Goal: Task Accomplishment & Management: Manage account settings

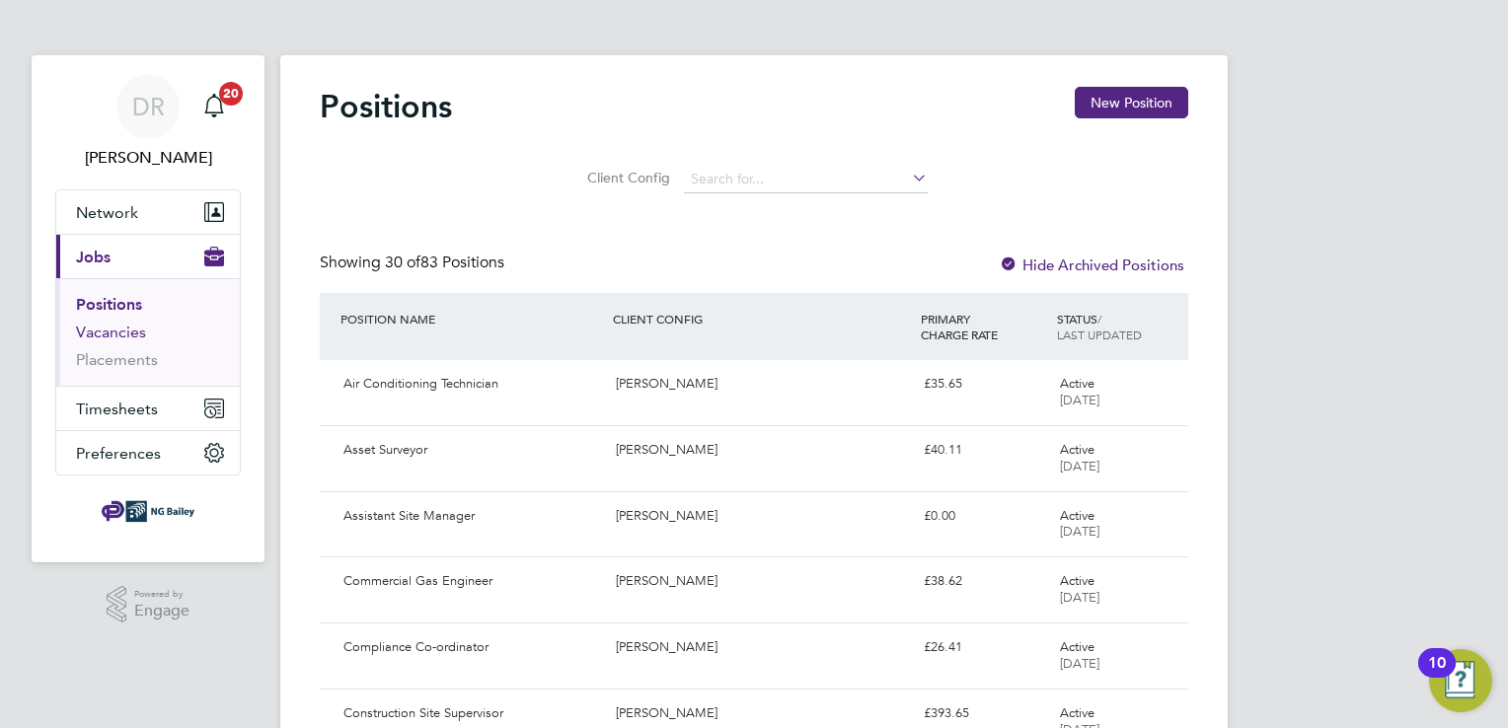
click at [99, 341] on link "Vacancies" at bounding box center [111, 332] width 70 height 19
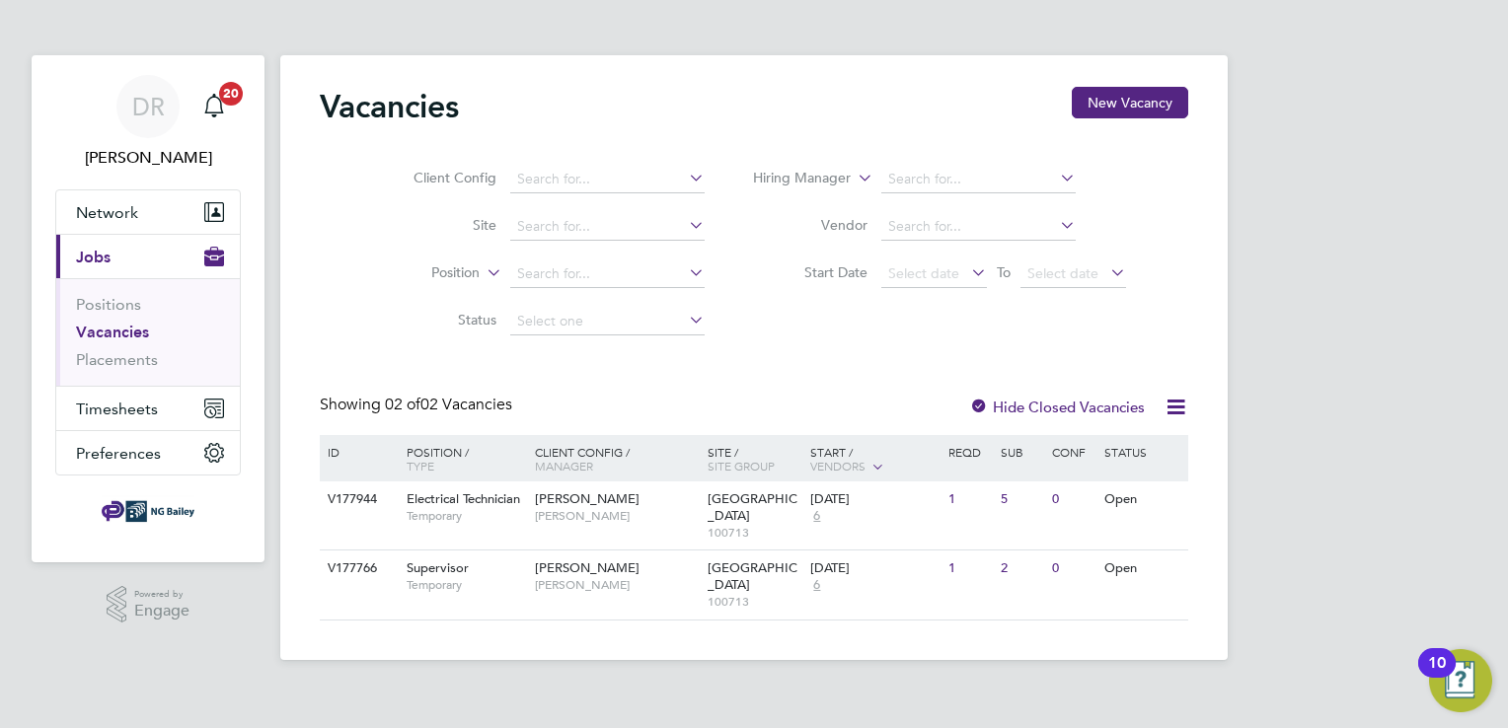
click at [1065, 409] on label "Hide Closed Vacancies" at bounding box center [1057, 407] width 176 height 19
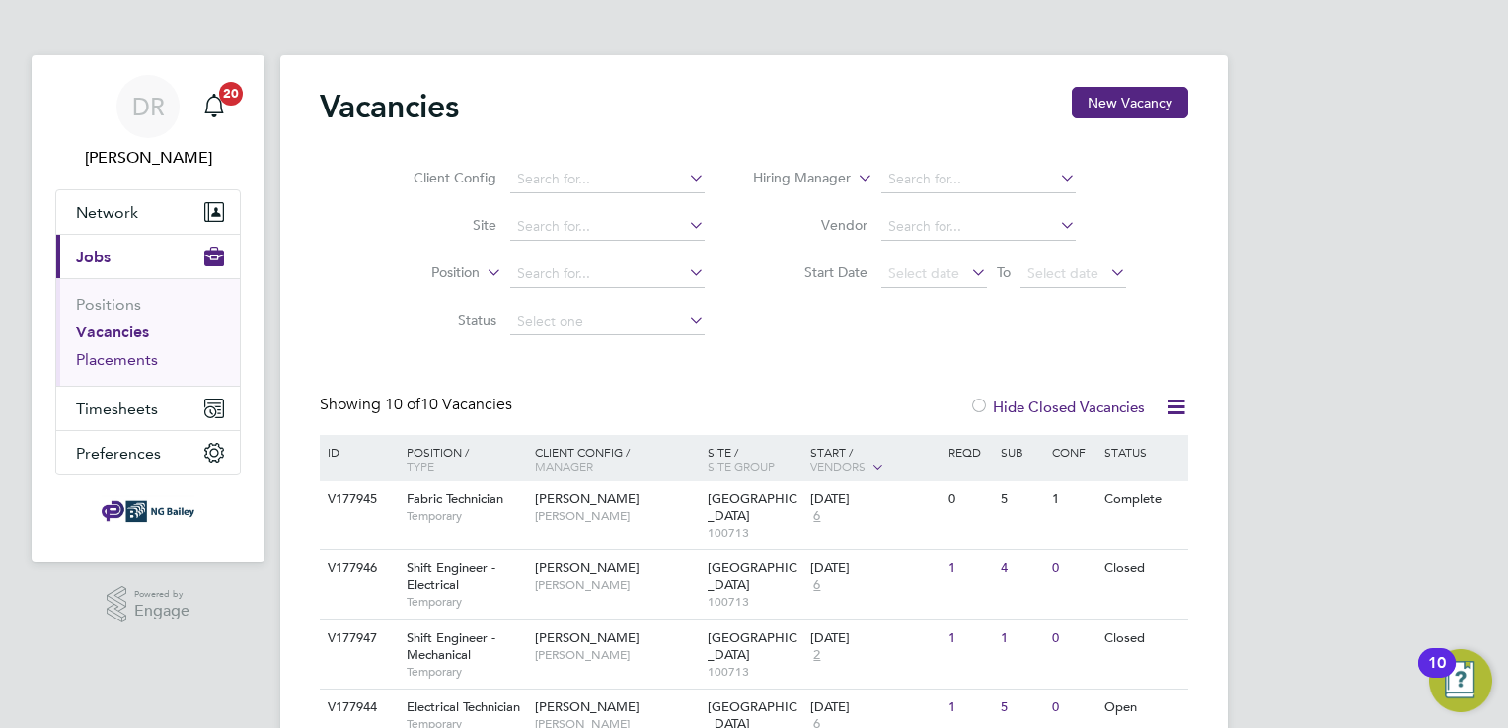
click at [93, 356] on link "Placements" at bounding box center [117, 359] width 82 height 19
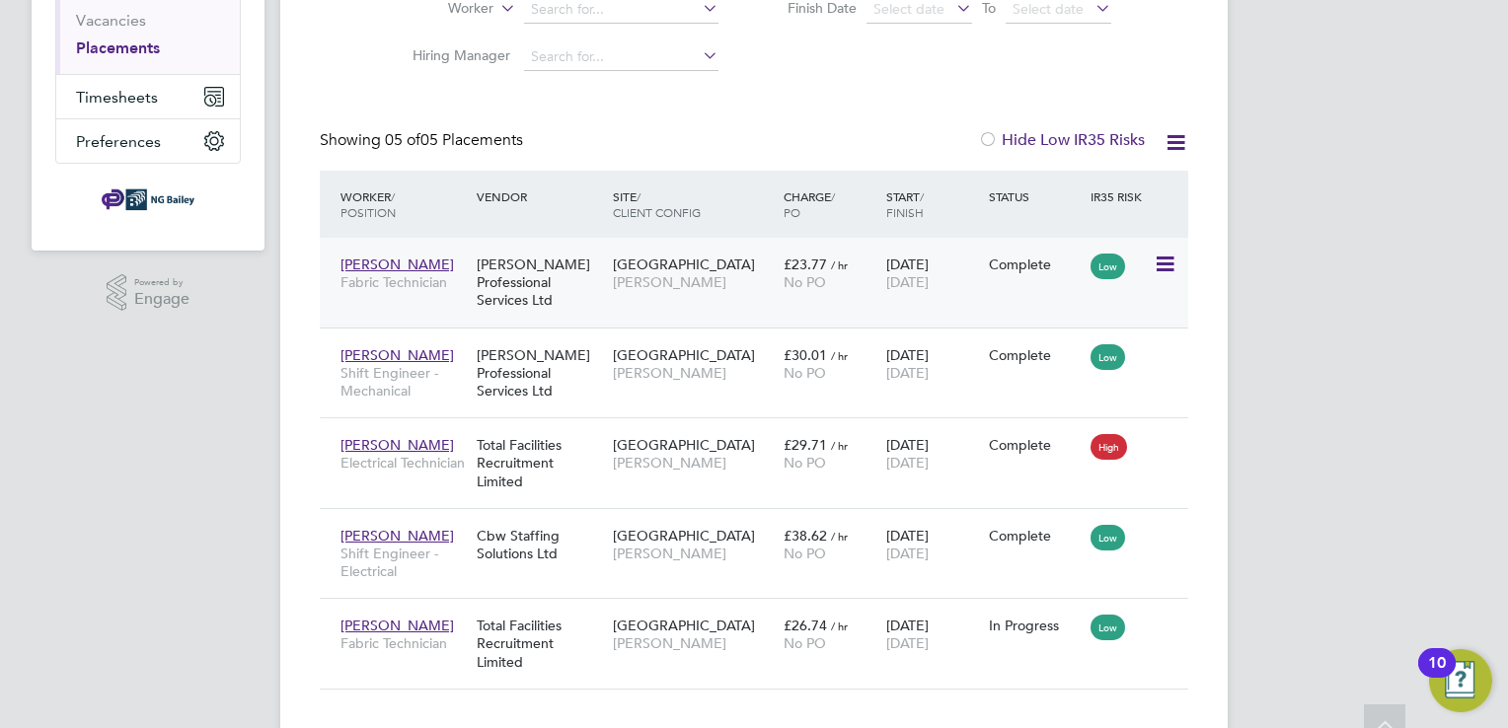
scroll to position [344, 0]
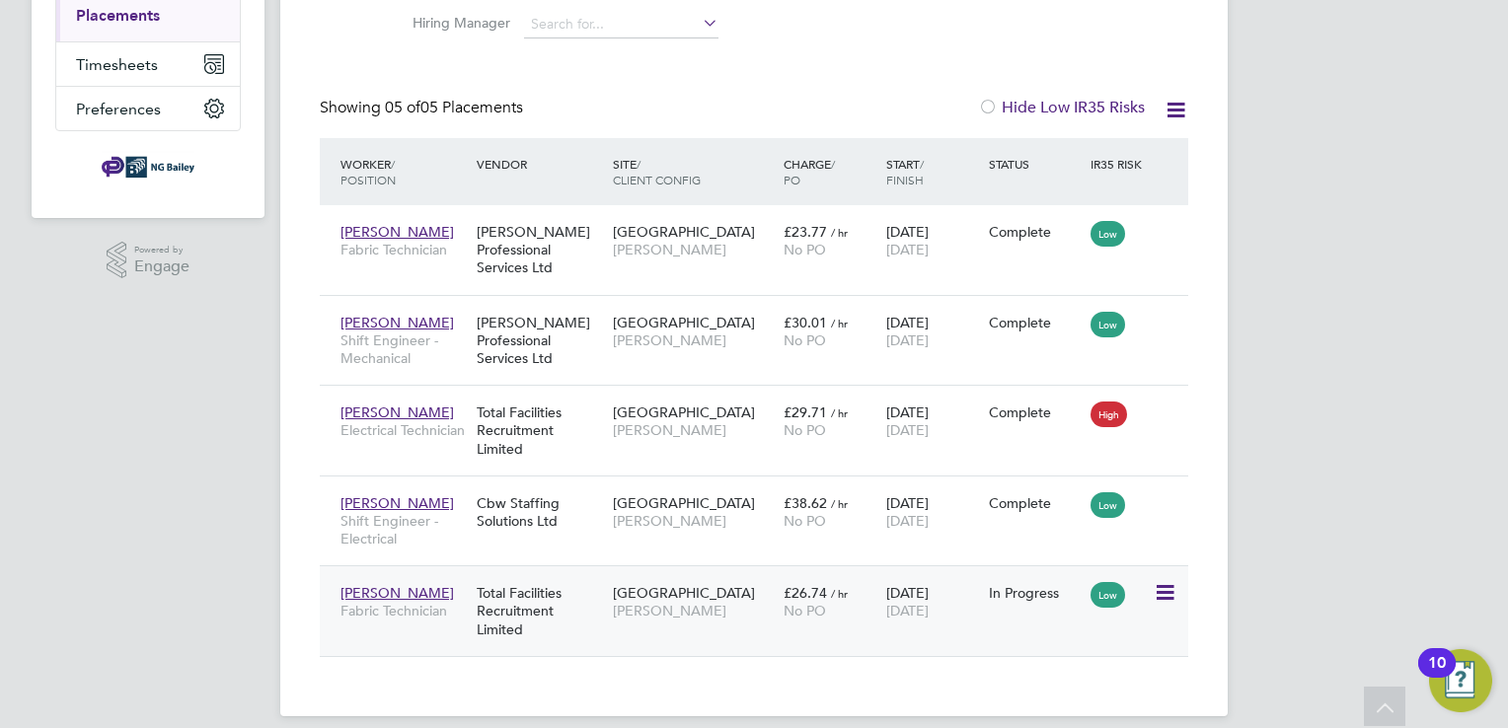
click at [1173, 581] on icon at bounding box center [1164, 593] width 20 height 24
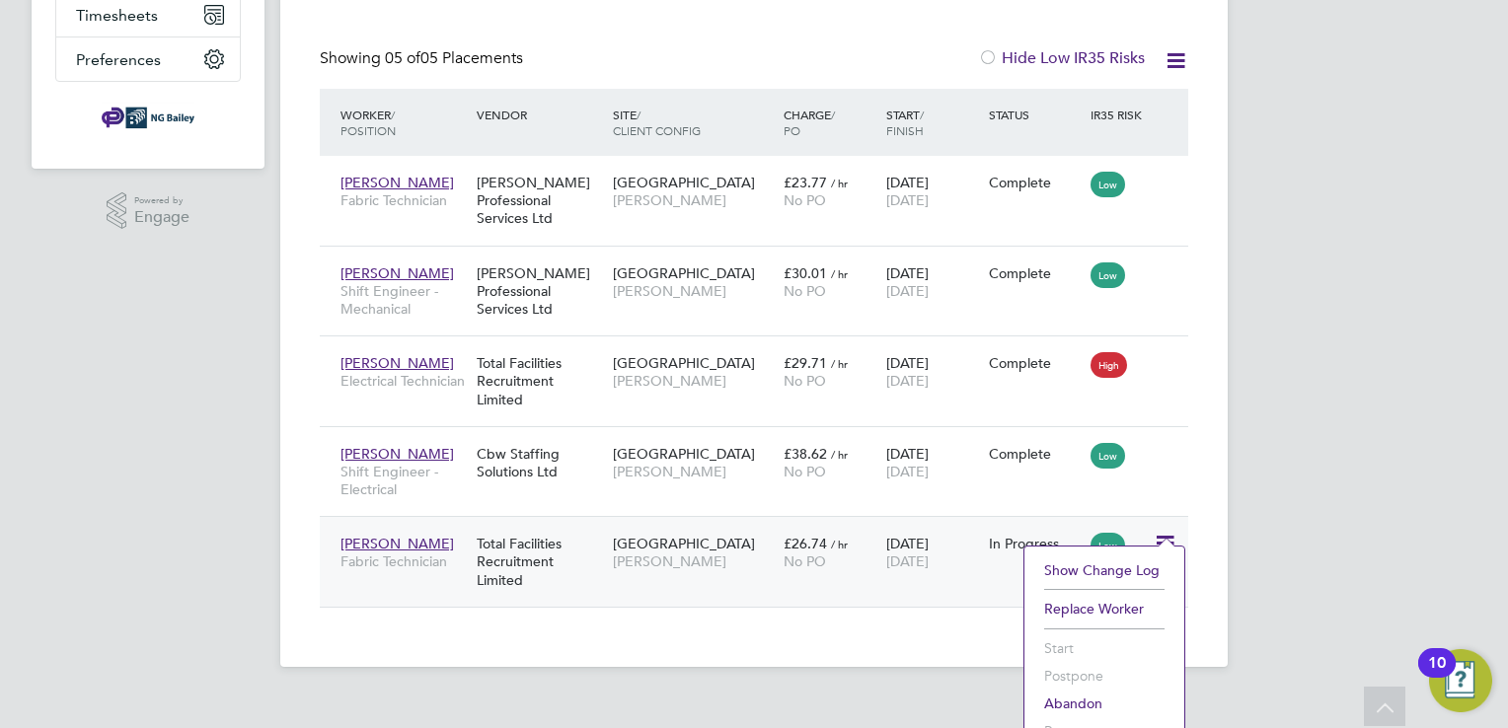
scroll to position [420, 0]
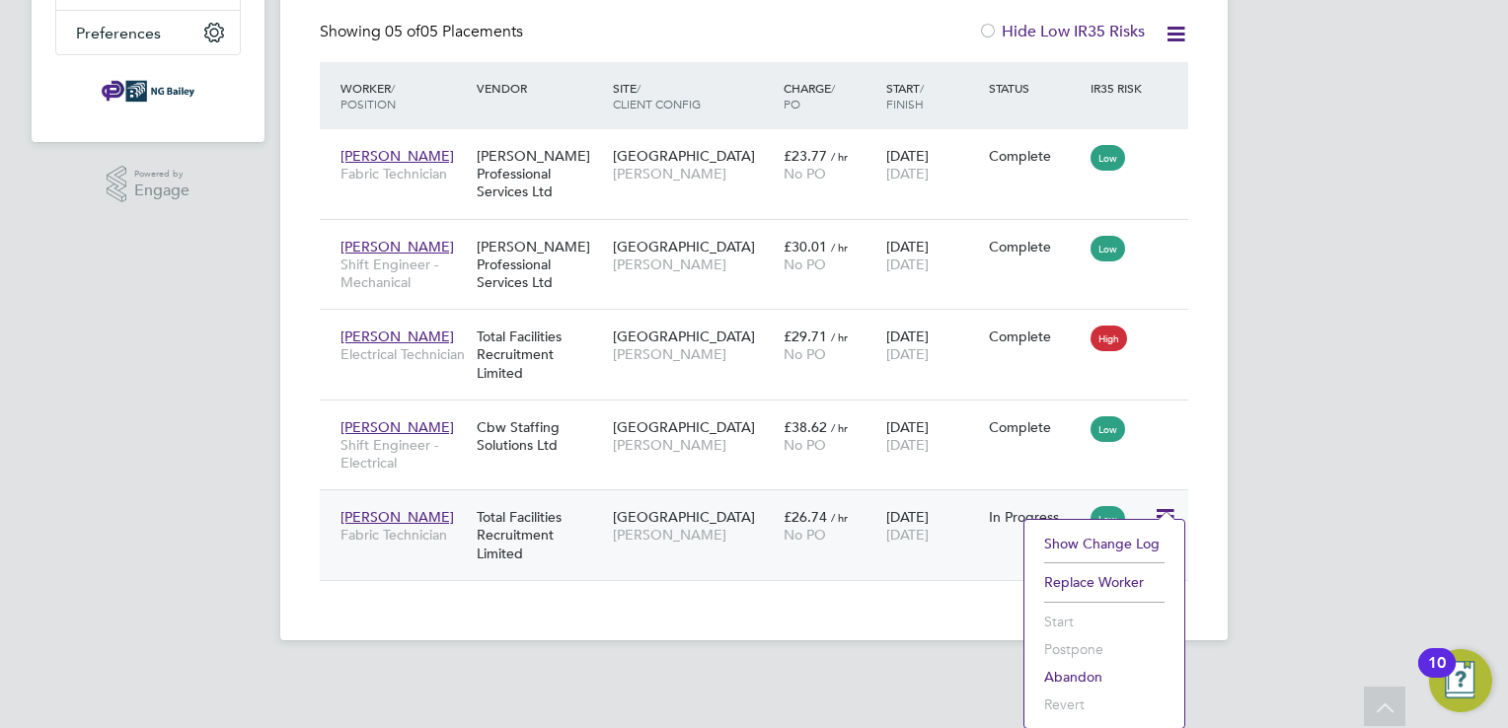
click at [438, 537] on div "Ade Adelaja Fabric Technician Total Facilities Recruitment Limited Wembley Stad…" at bounding box center [754, 535] width 869 height 91
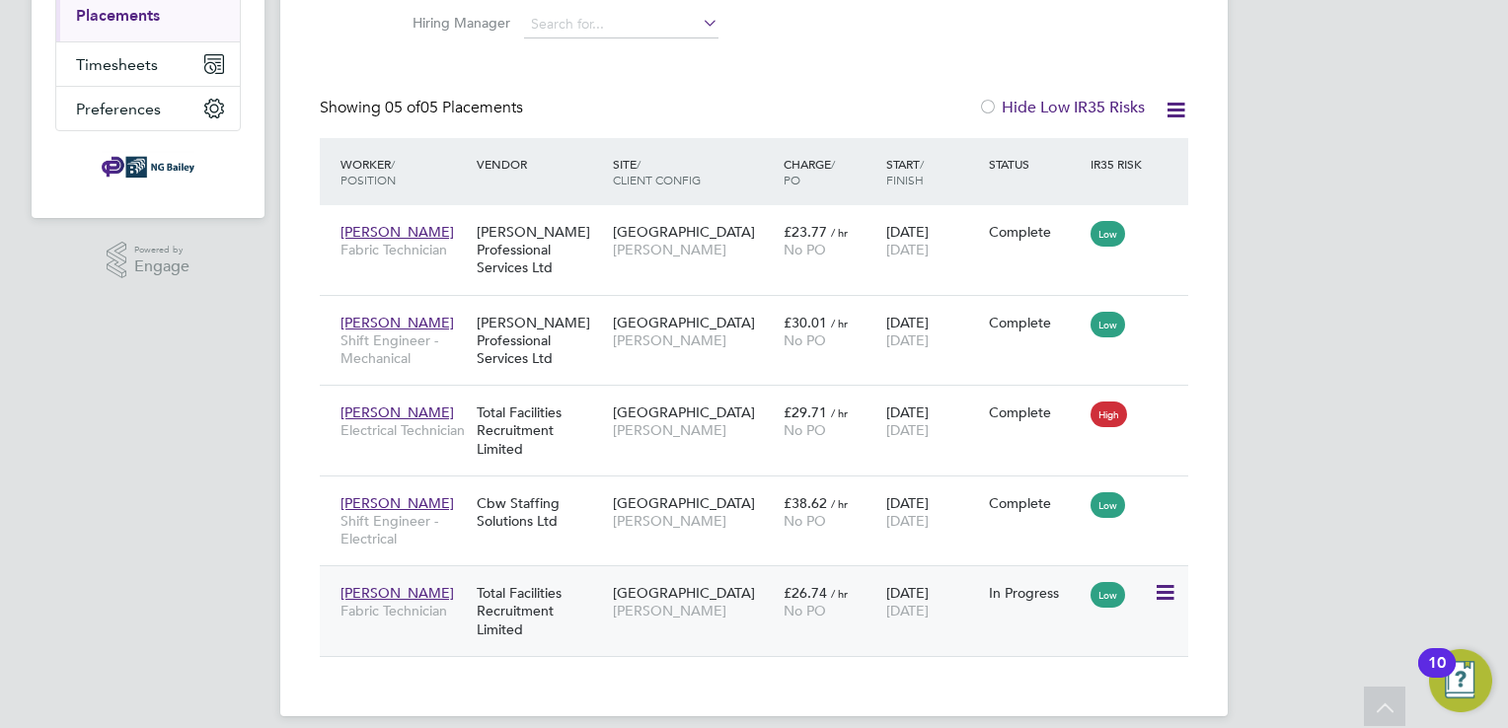
click at [770, 602] on span "[PERSON_NAME]" at bounding box center [693, 611] width 161 height 18
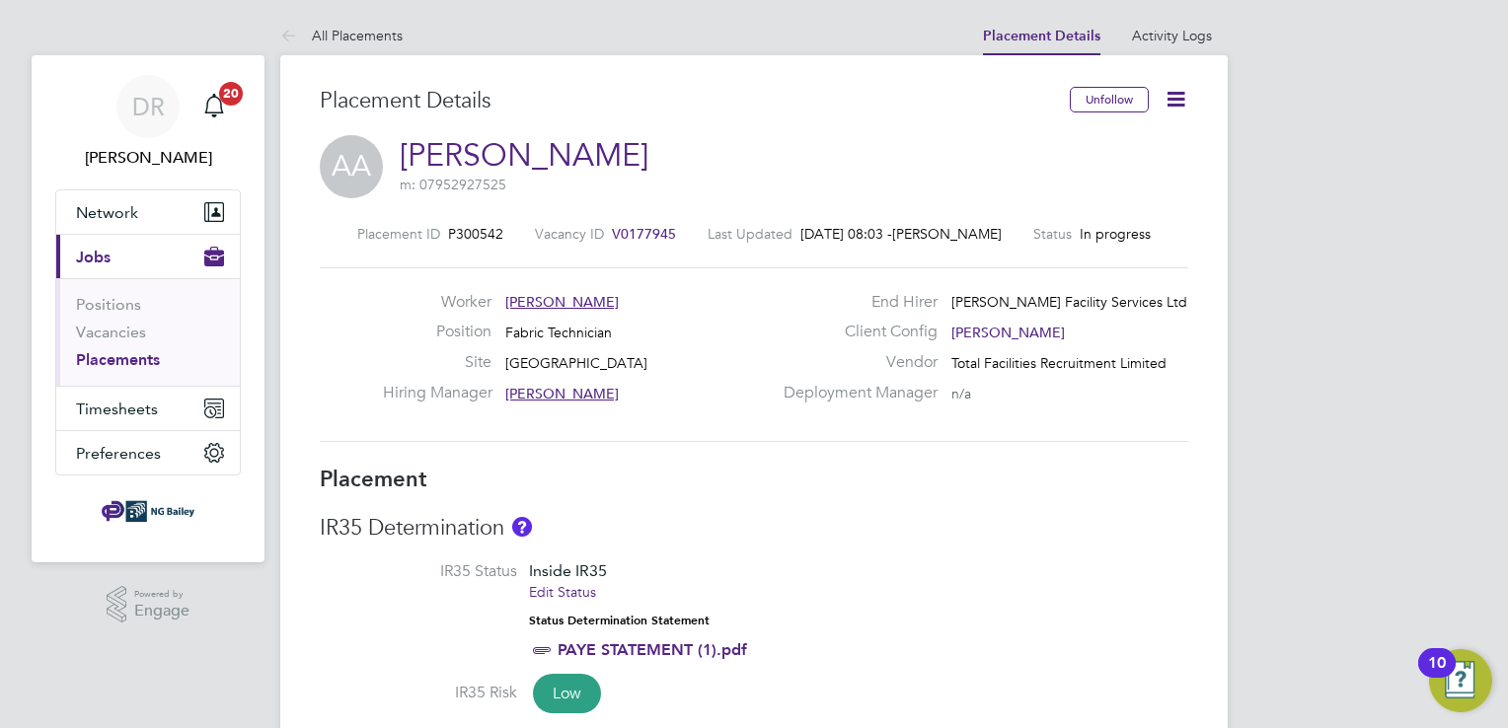
click at [1183, 105] on icon at bounding box center [1176, 99] width 25 height 25
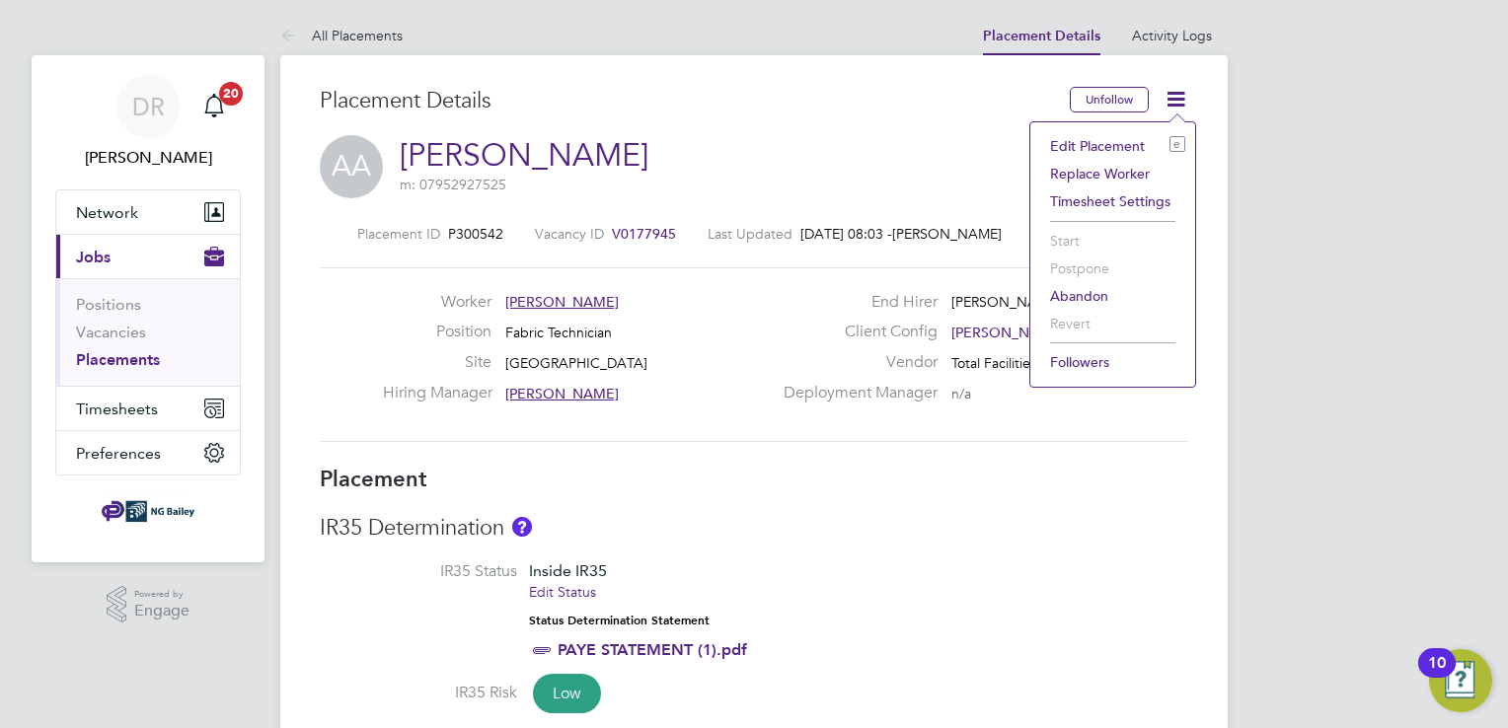
click at [1089, 144] on li "Edit Placement e" at bounding box center [1112, 146] width 145 height 28
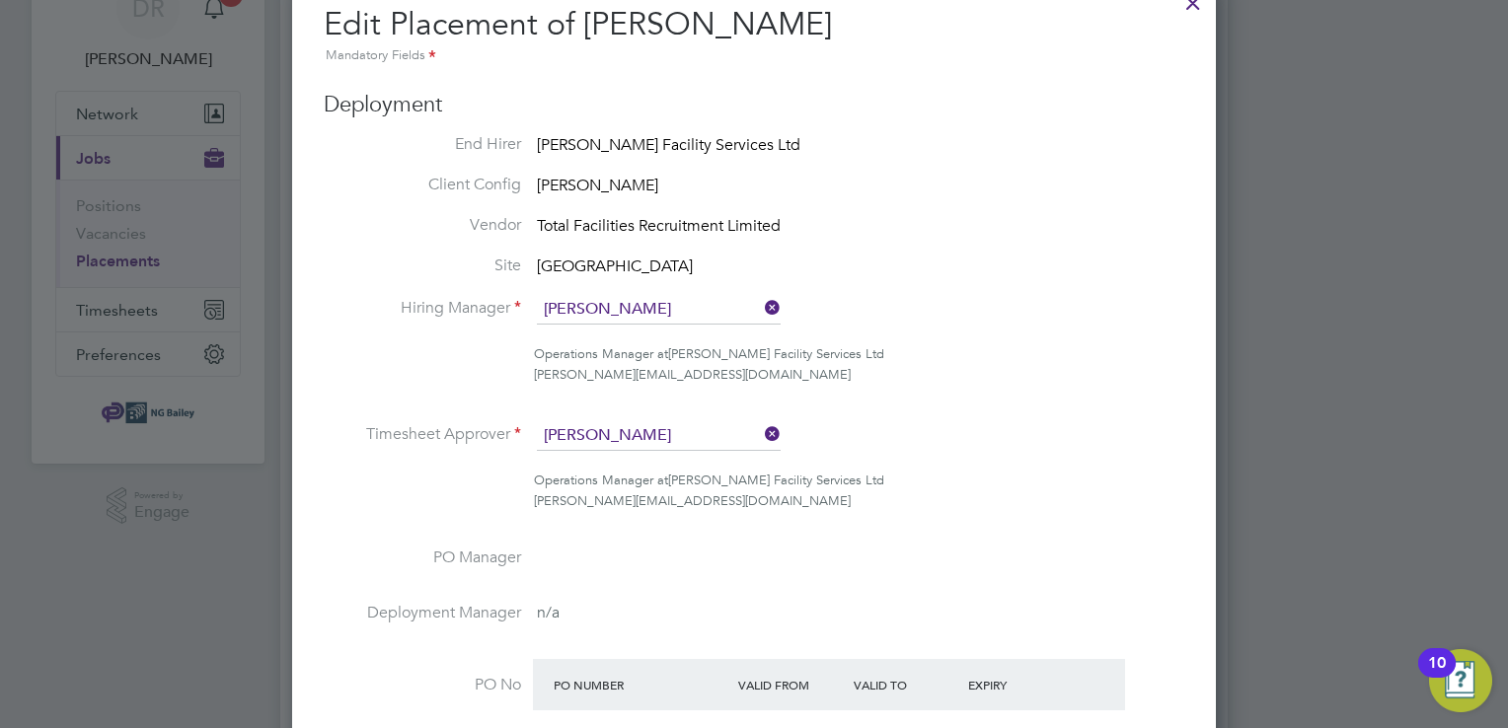
click at [761, 432] on icon at bounding box center [761, 434] width 0 height 28
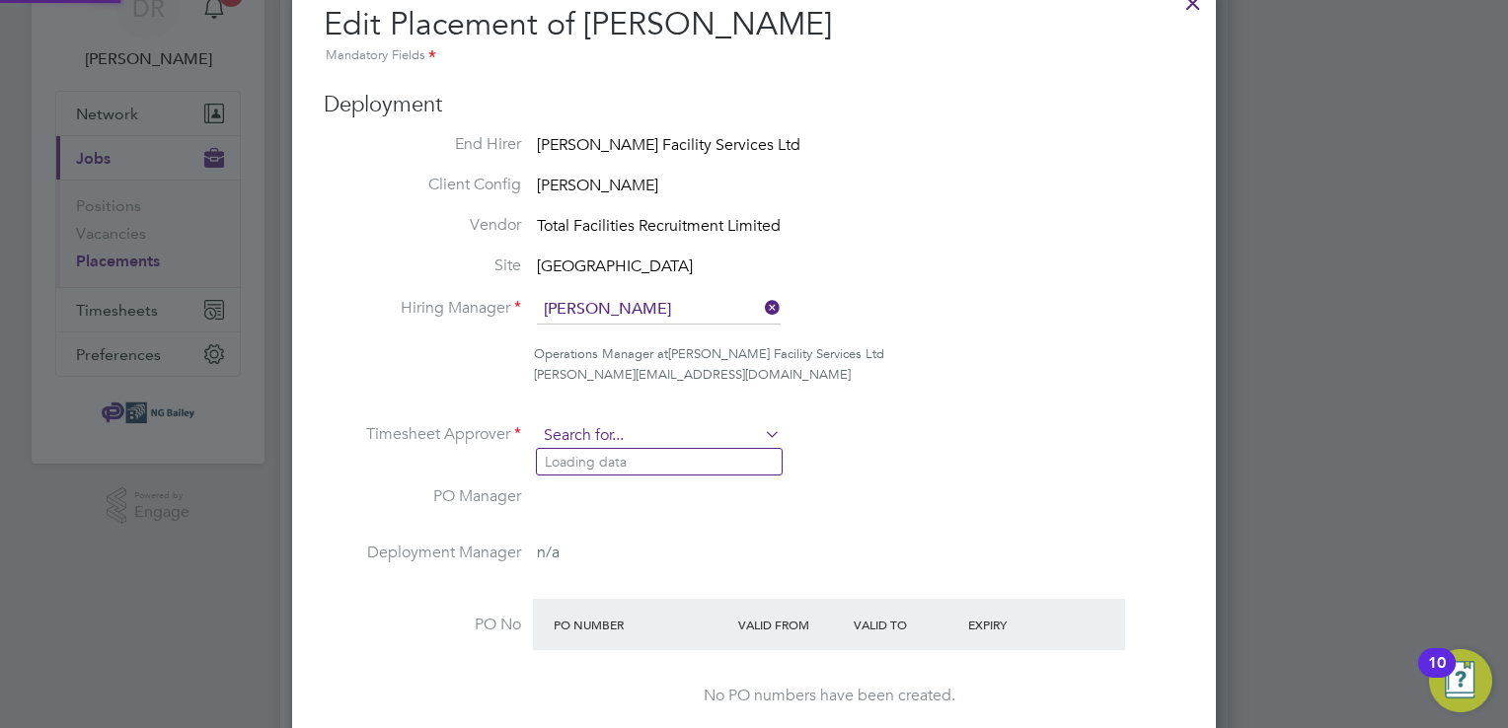
click at [659, 421] on input at bounding box center [659, 436] width 244 height 30
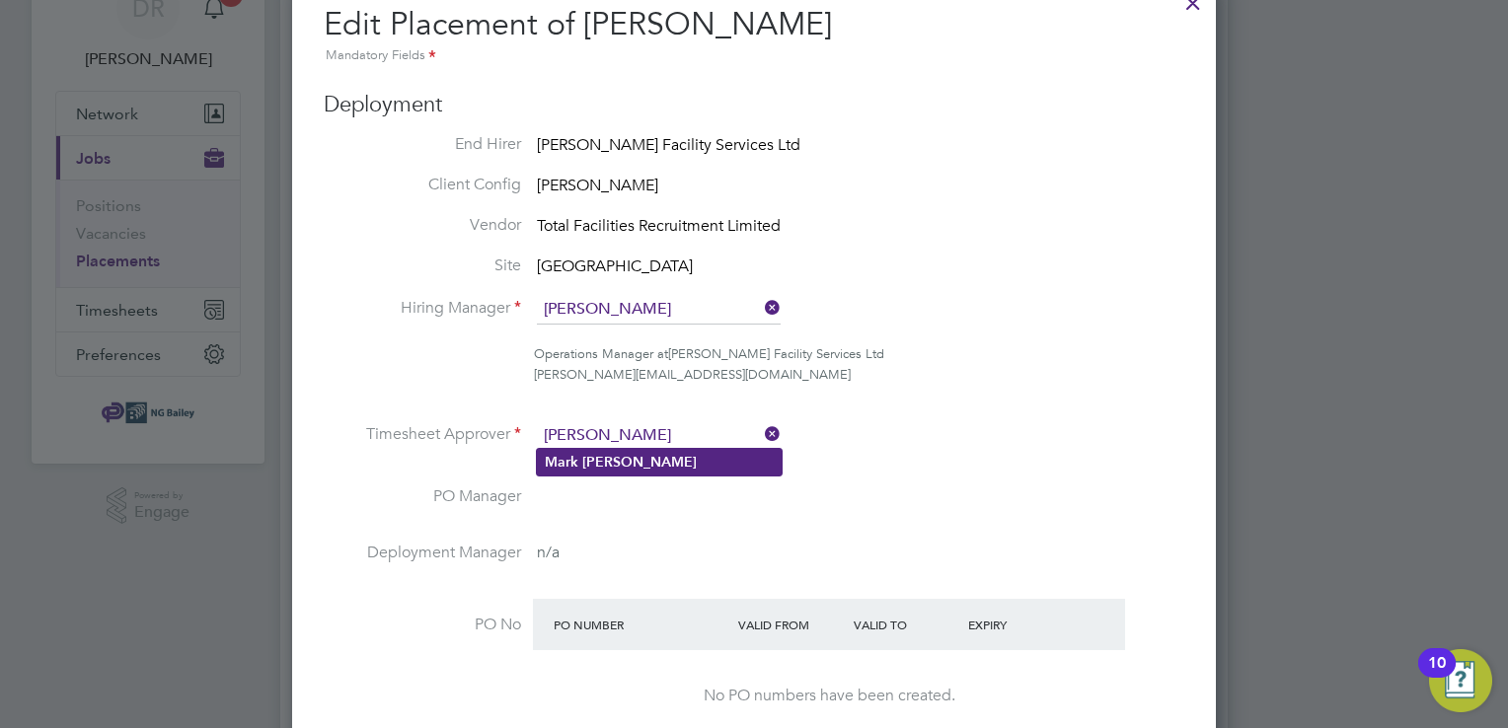
click at [609, 460] on b "[PERSON_NAME]" at bounding box center [639, 462] width 114 height 17
type input "[PERSON_NAME]"
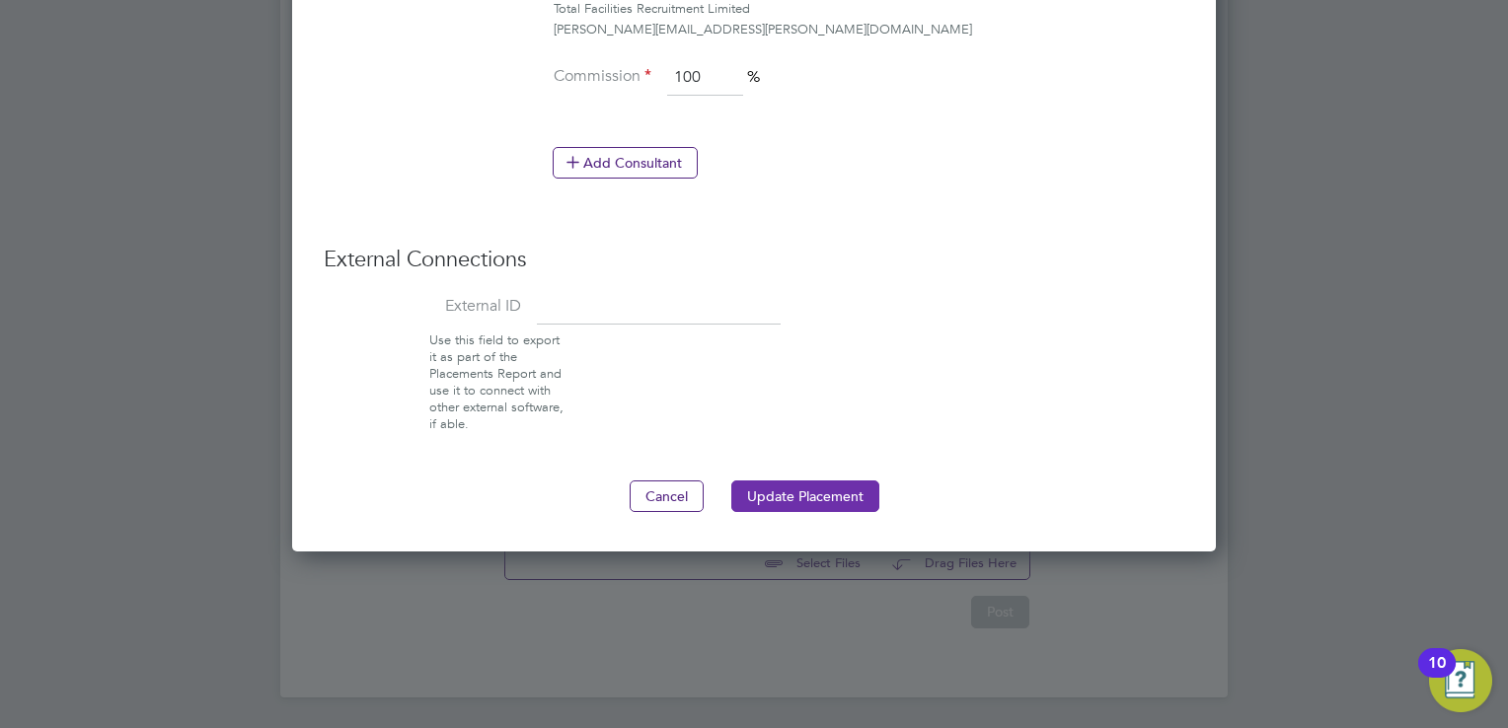
click at [816, 496] on button "Update Placement" at bounding box center [805, 497] width 148 height 32
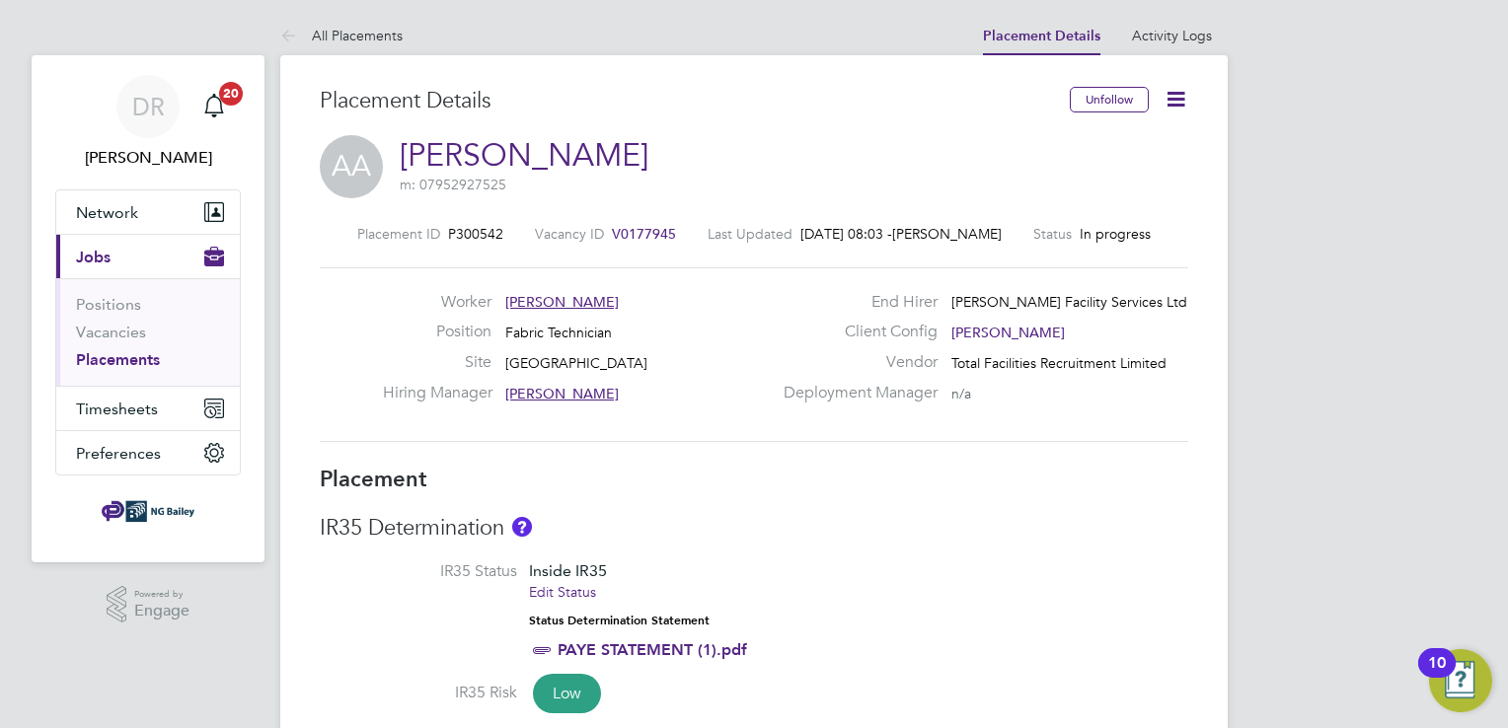
drag, startPoint x: 342, startPoint y: 38, endPoint x: 359, endPoint y: 51, distance: 21.7
click at [342, 38] on link "All Placements" at bounding box center [341, 36] width 122 height 18
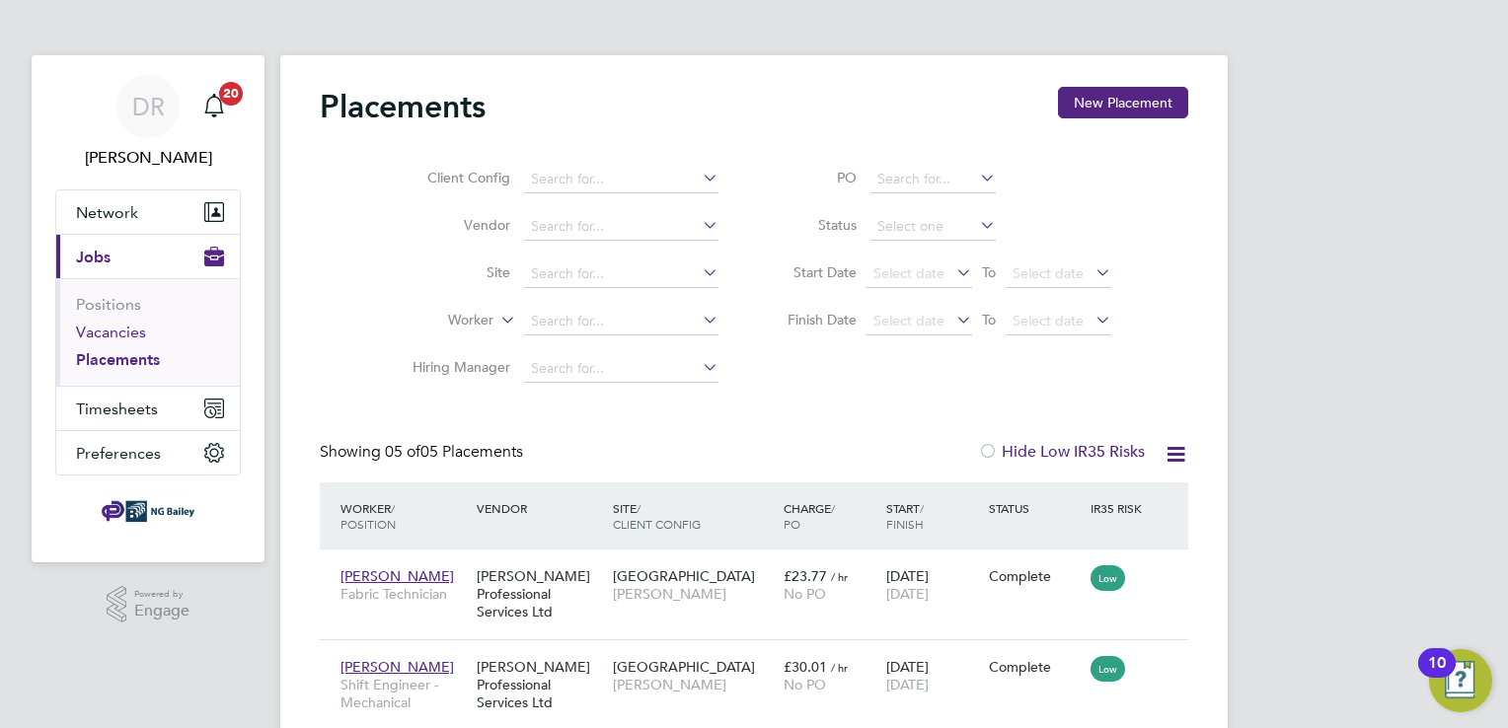
click at [109, 330] on link "Vacancies" at bounding box center [111, 332] width 70 height 19
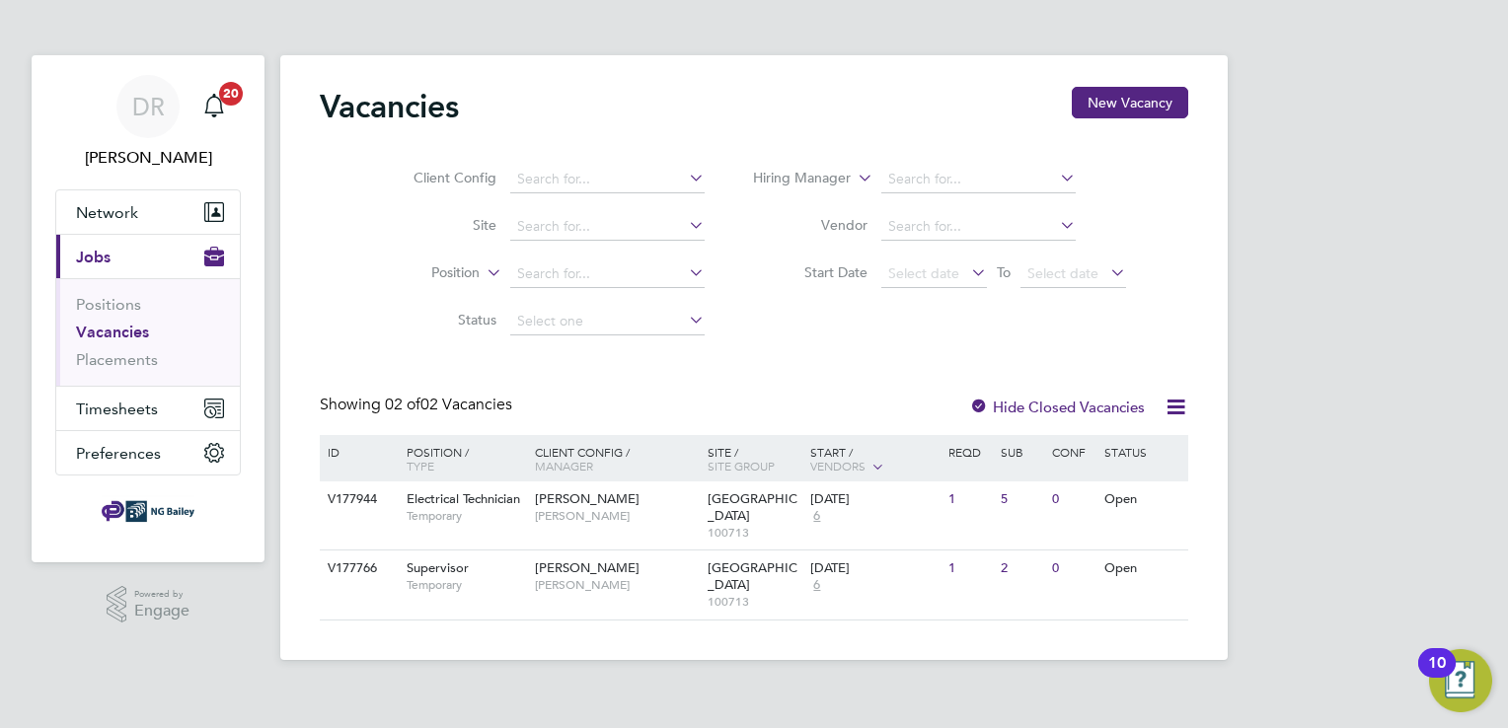
click at [1086, 414] on label "Hide Closed Vacancies" at bounding box center [1057, 407] width 176 height 19
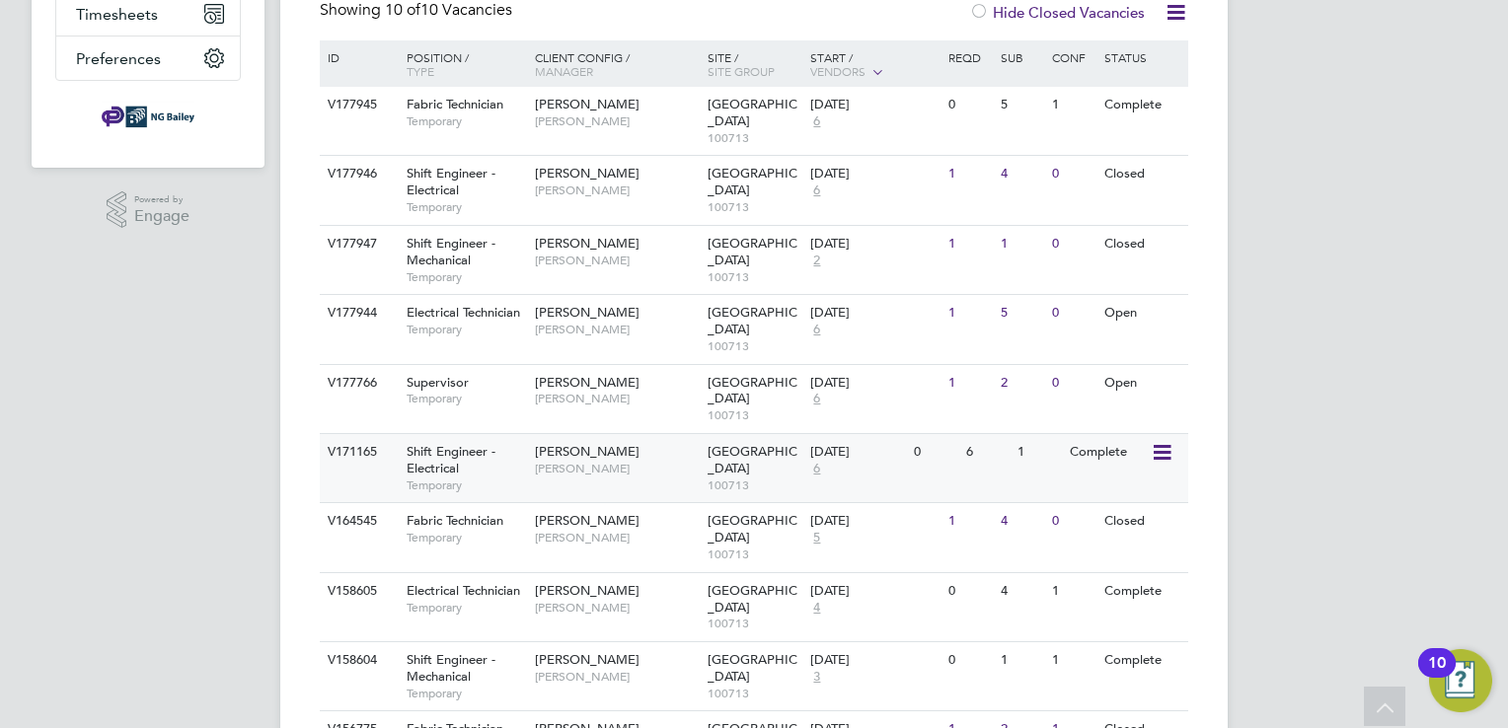
click at [488, 475] on div "Shift Engineer - Electrical Temporary" at bounding box center [461, 468] width 138 height 68
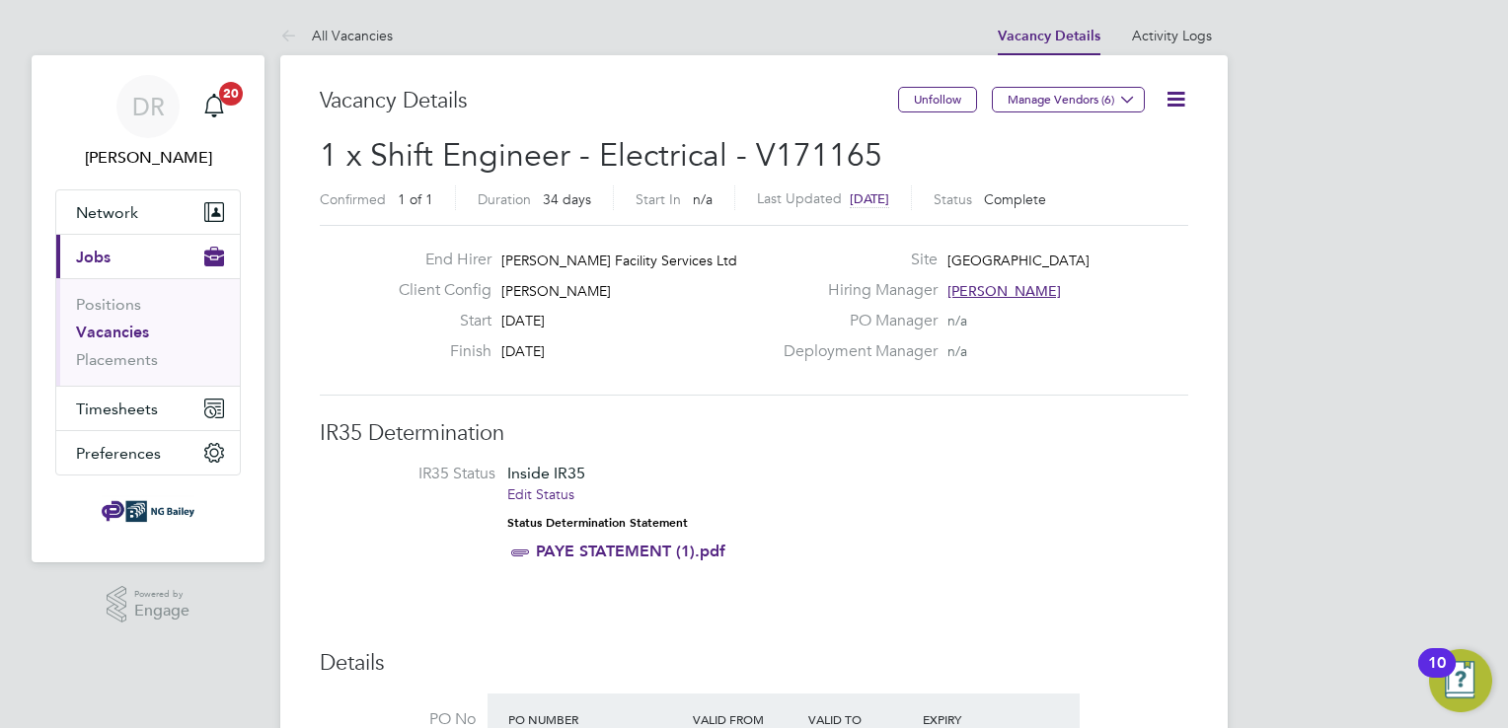
click at [1175, 97] on icon at bounding box center [1176, 99] width 25 height 25
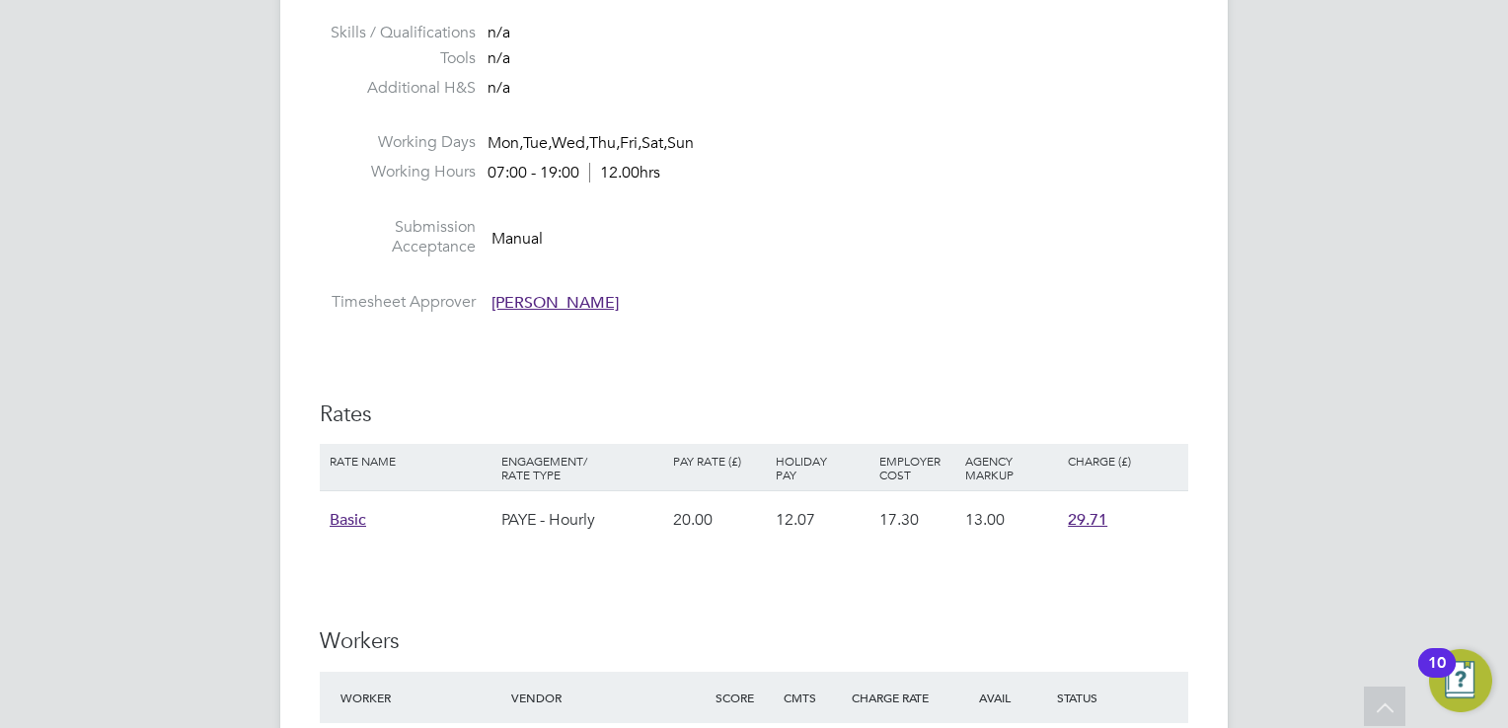
click at [560, 306] on span "[PERSON_NAME]" at bounding box center [555, 303] width 127 height 20
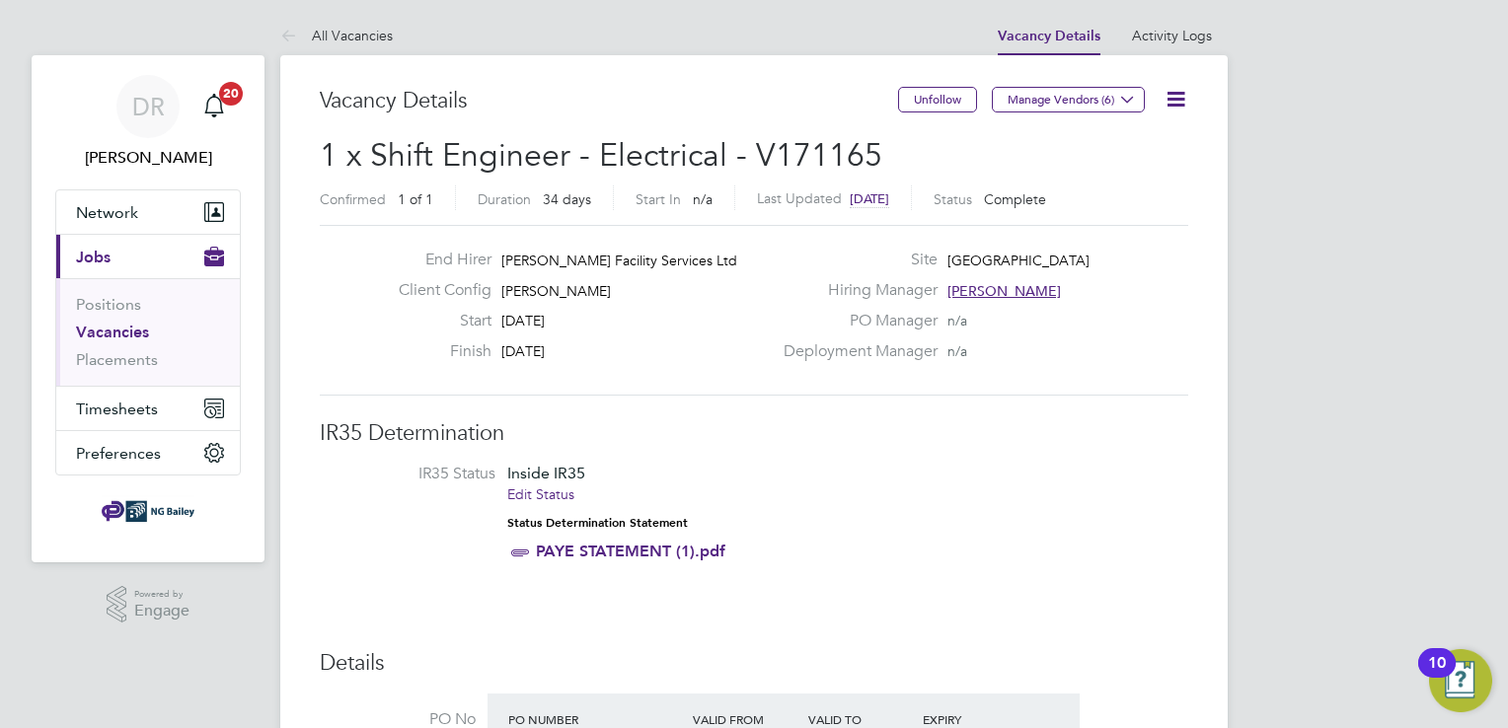
click at [1176, 101] on icon at bounding box center [1176, 99] width 25 height 25
click at [1106, 169] on li "Update Status" at bounding box center [1128, 174] width 114 height 28
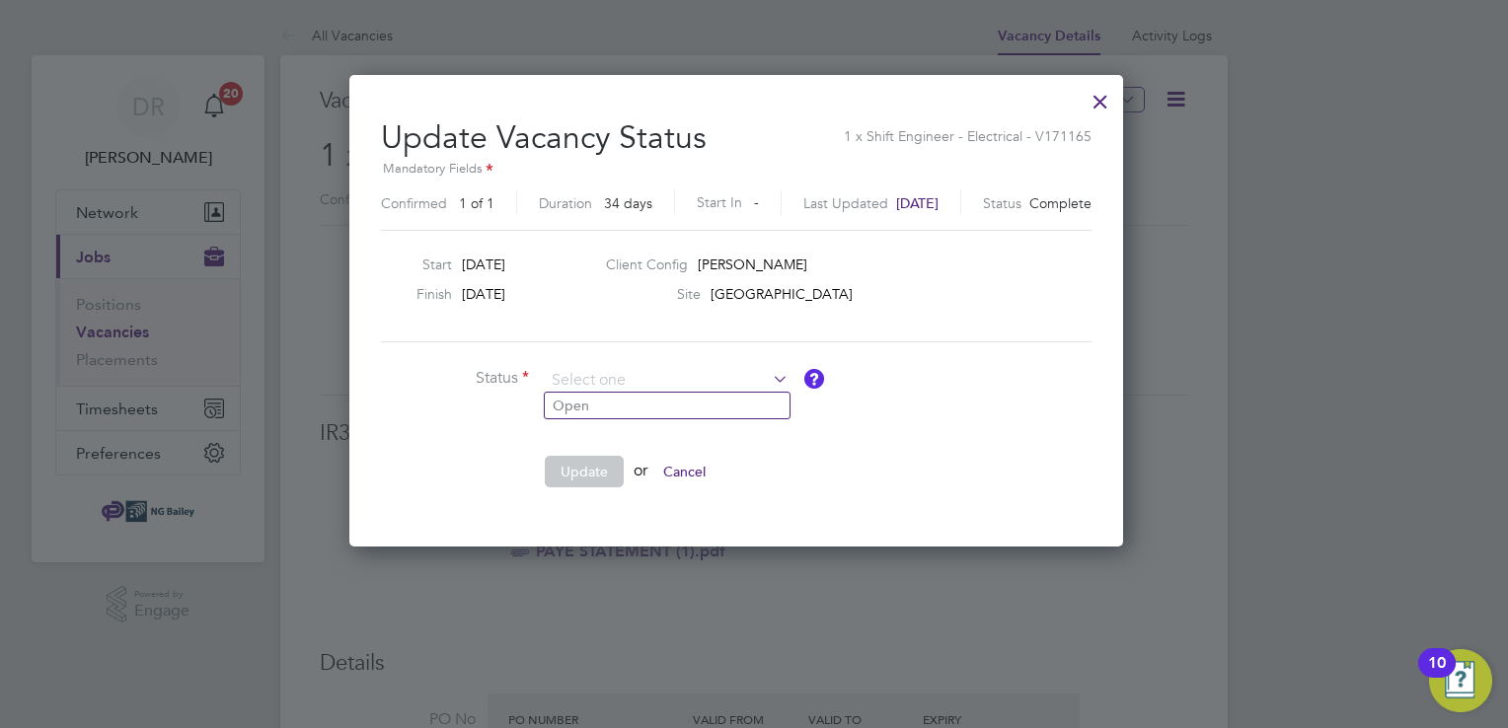
click at [769, 373] on icon at bounding box center [769, 379] width 0 height 28
click at [901, 410] on li "Status" at bounding box center [677, 390] width 592 height 49
click at [709, 465] on button "Cancel" at bounding box center [684, 472] width 74 height 32
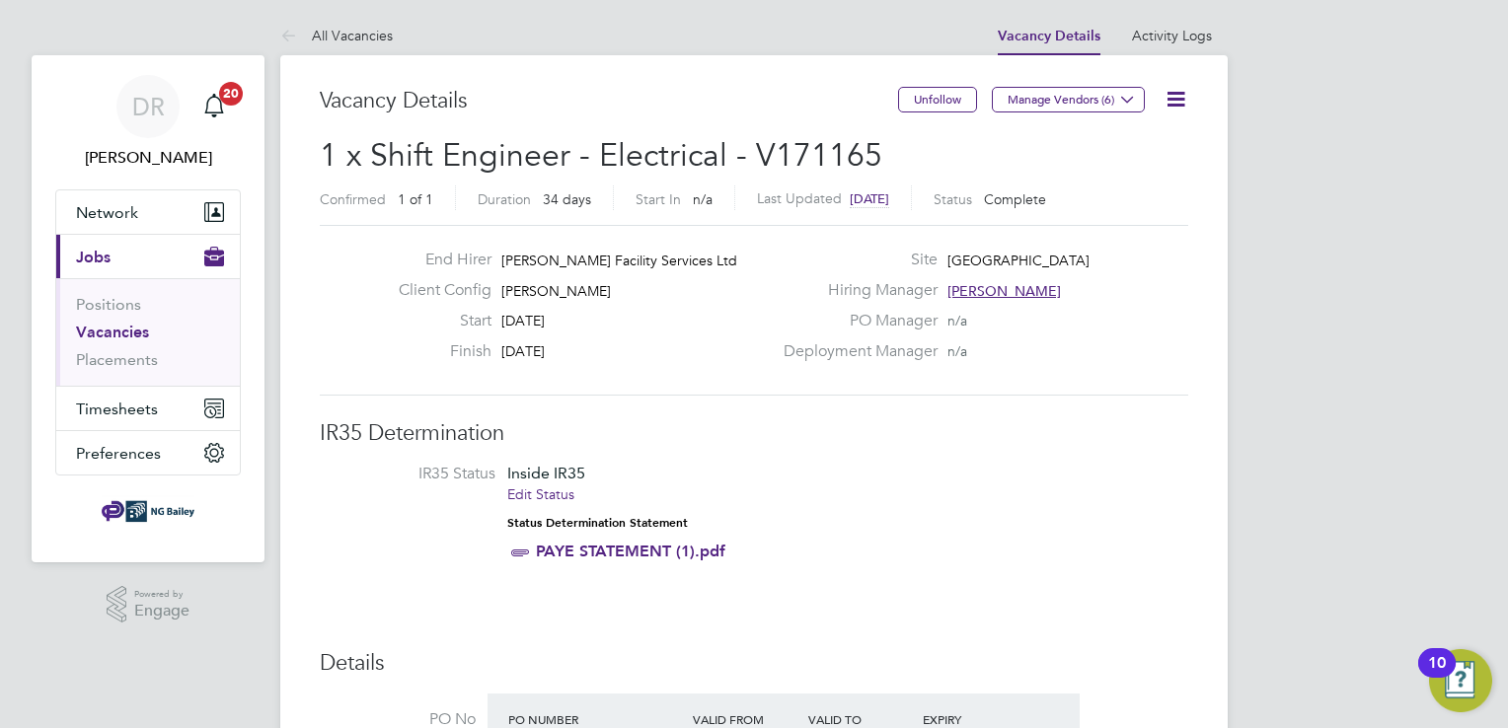
click at [373, 35] on link "All Vacancies" at bounding box center [336, 36] width 113 height 18
